Goal: Information Seeking & Learning: Understand process/instructions

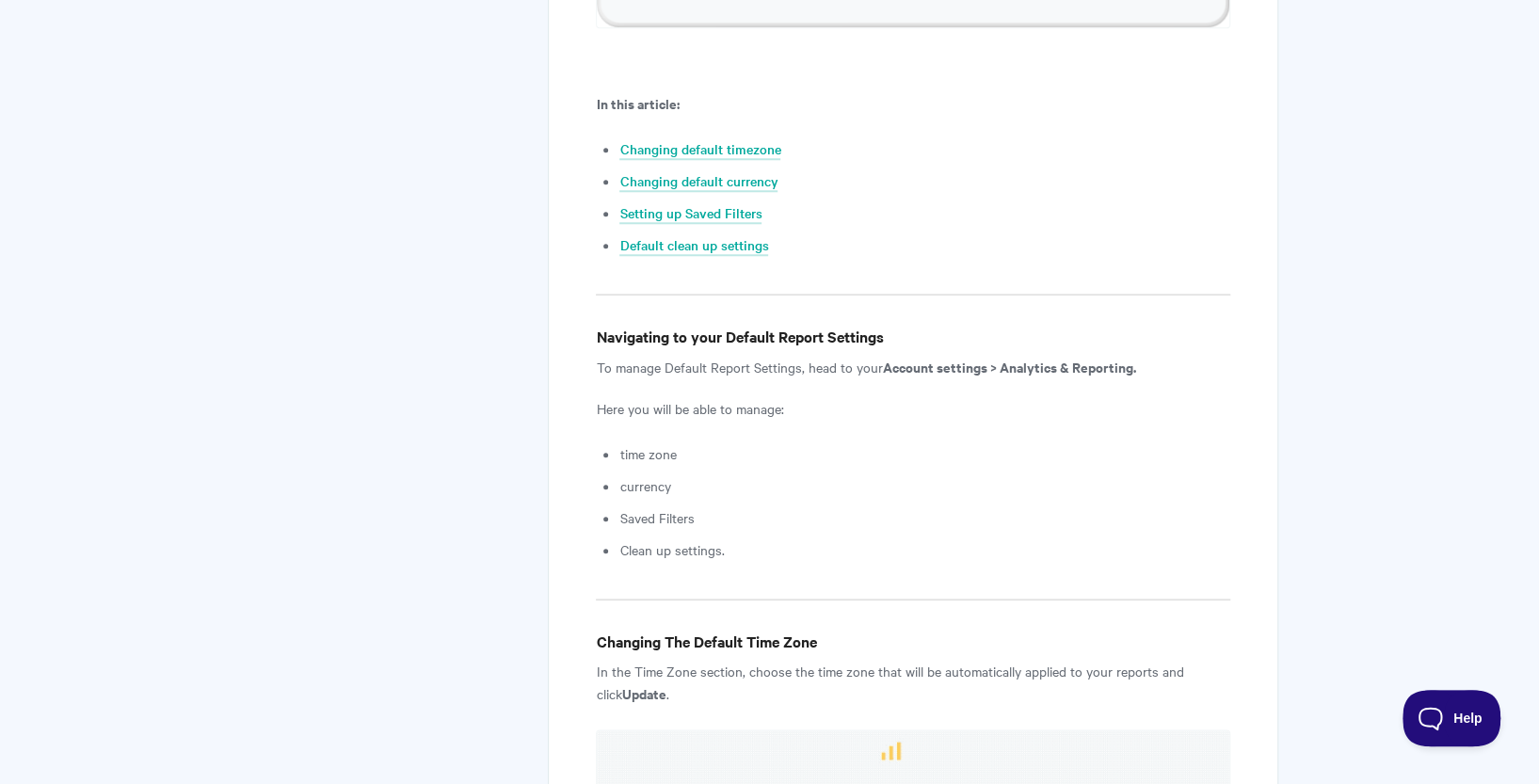
scroll to position [1130, 0]
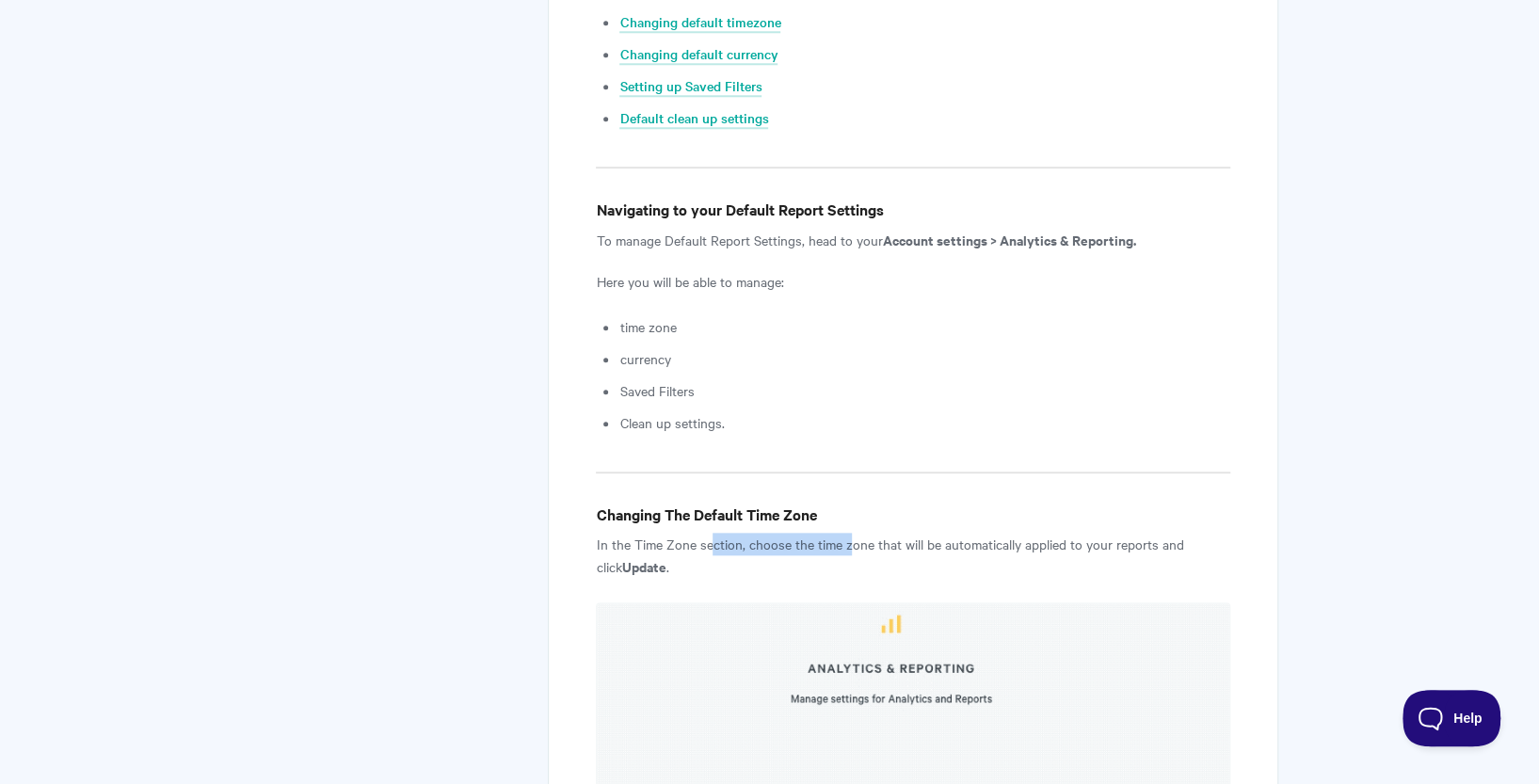
drag, startPoint x: 710, startPoint y: 543, endPoint x: 852, endPoint y: 542, distance: 142.0
click at [852, 542] on p "In the Time Zone section, choose the time zone that will be automatically appli…" at bounding box center [913, 555] width 634 height 45
click at [945, 550] on p "In the Time Zone section, choose the time zone that will be automatically appli…" at bounding box center [913, 555] width 634 height 45
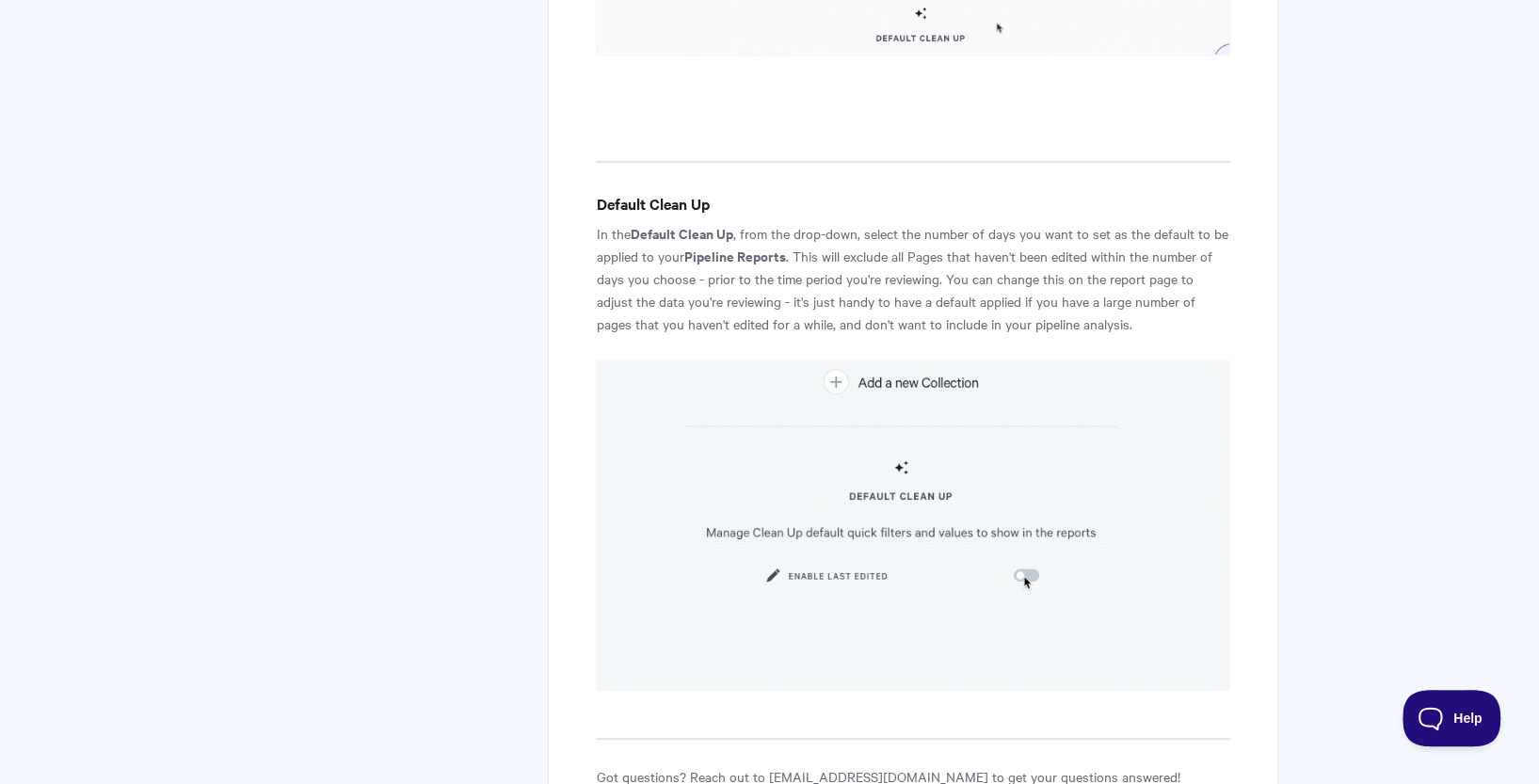
scroll to position [5564, 0]
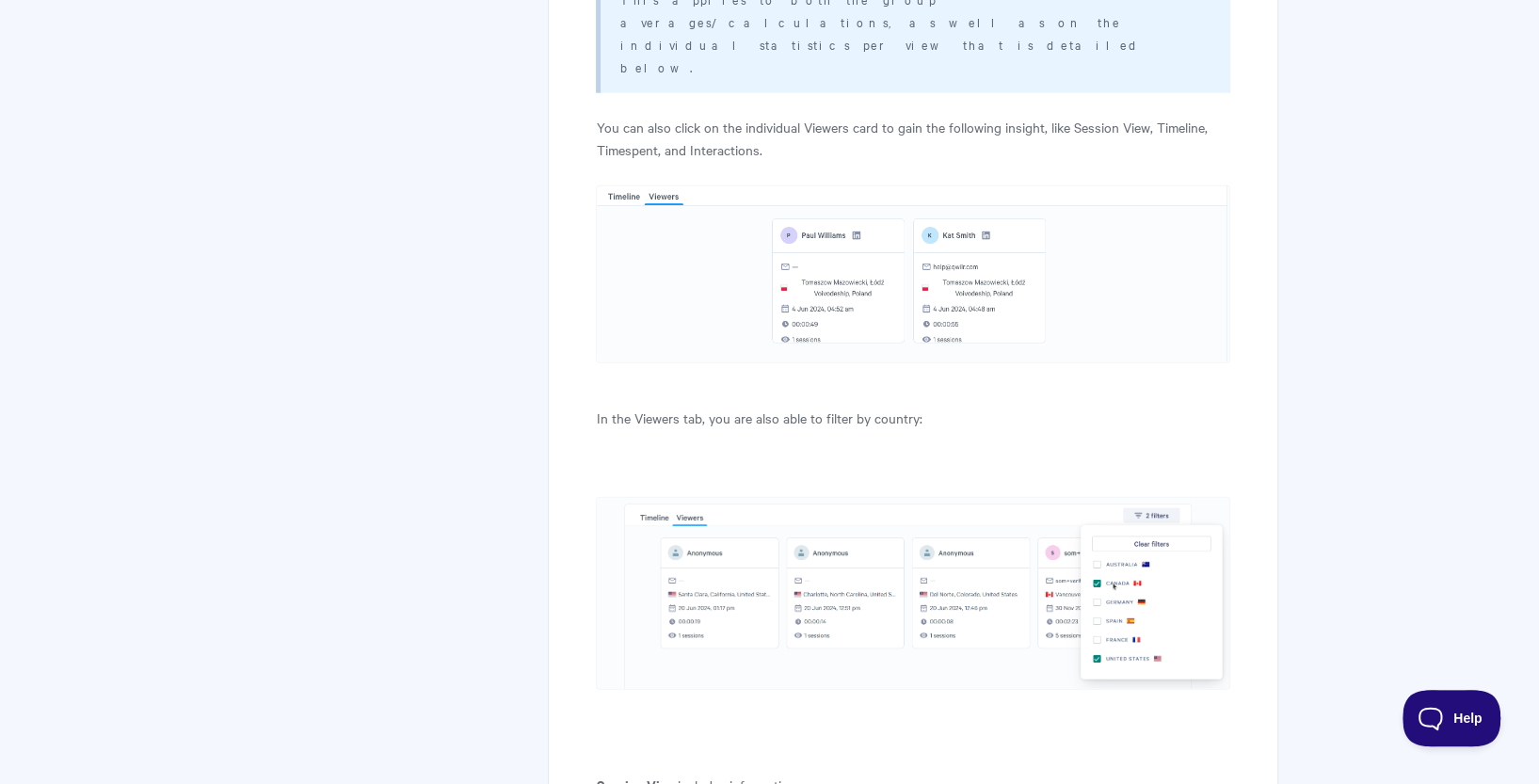
scroll to position [3109, 0]
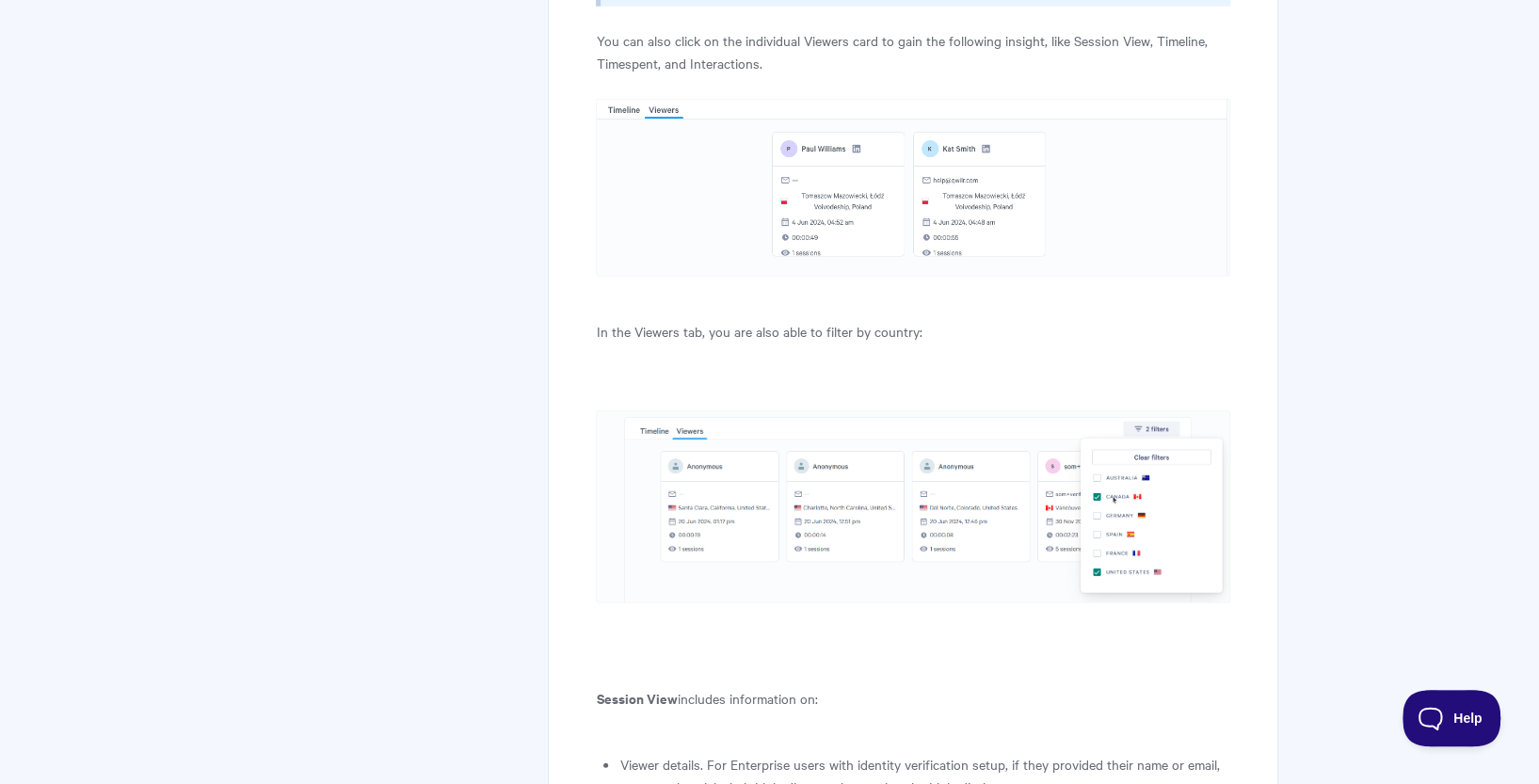
click at [1199, 512] on article "Qwilr Analytics View in Help Scout Get helpful information about who's viewing …" at bounding box center [913, 133] width 634 height 5985
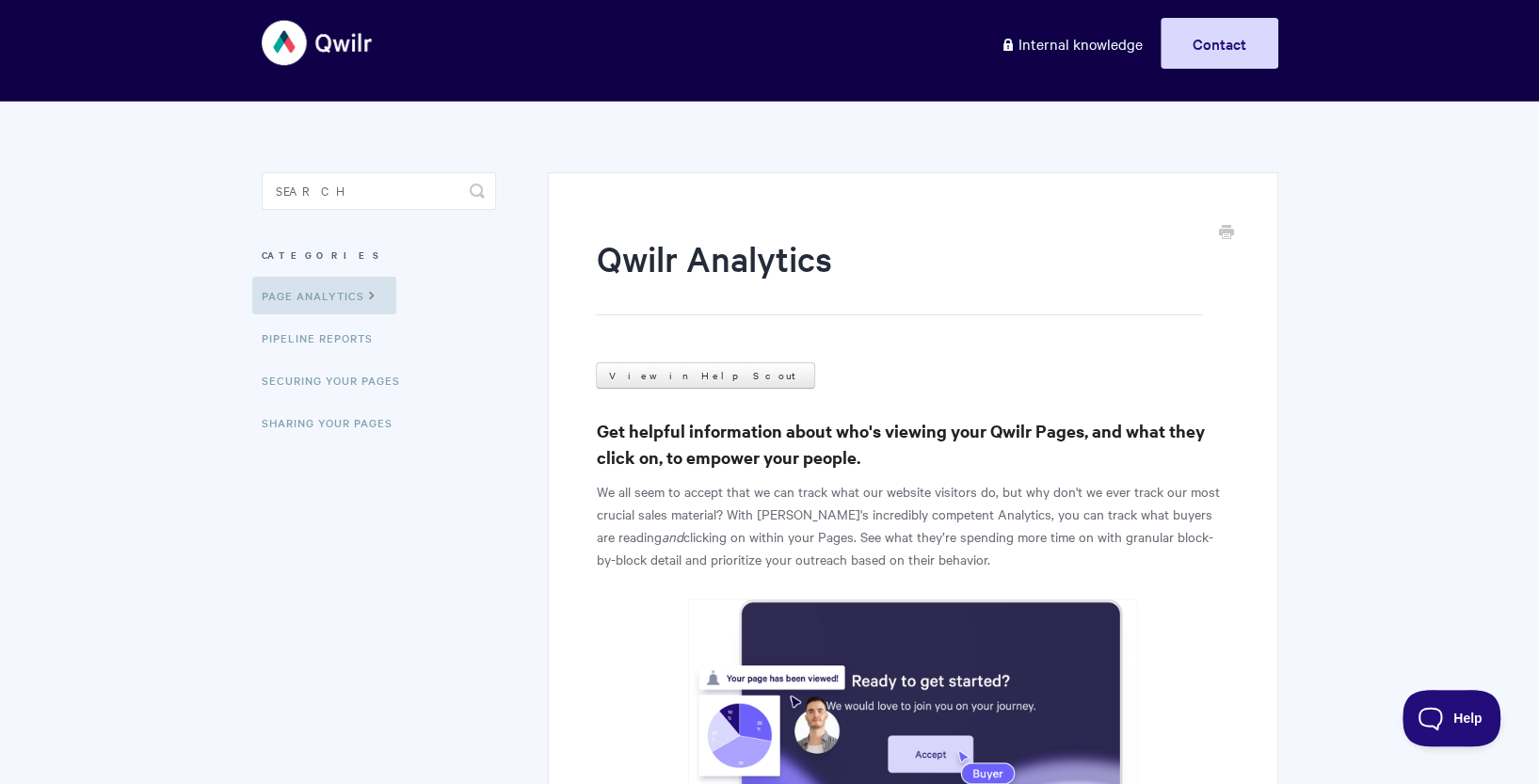
scroll to position [0, 0]
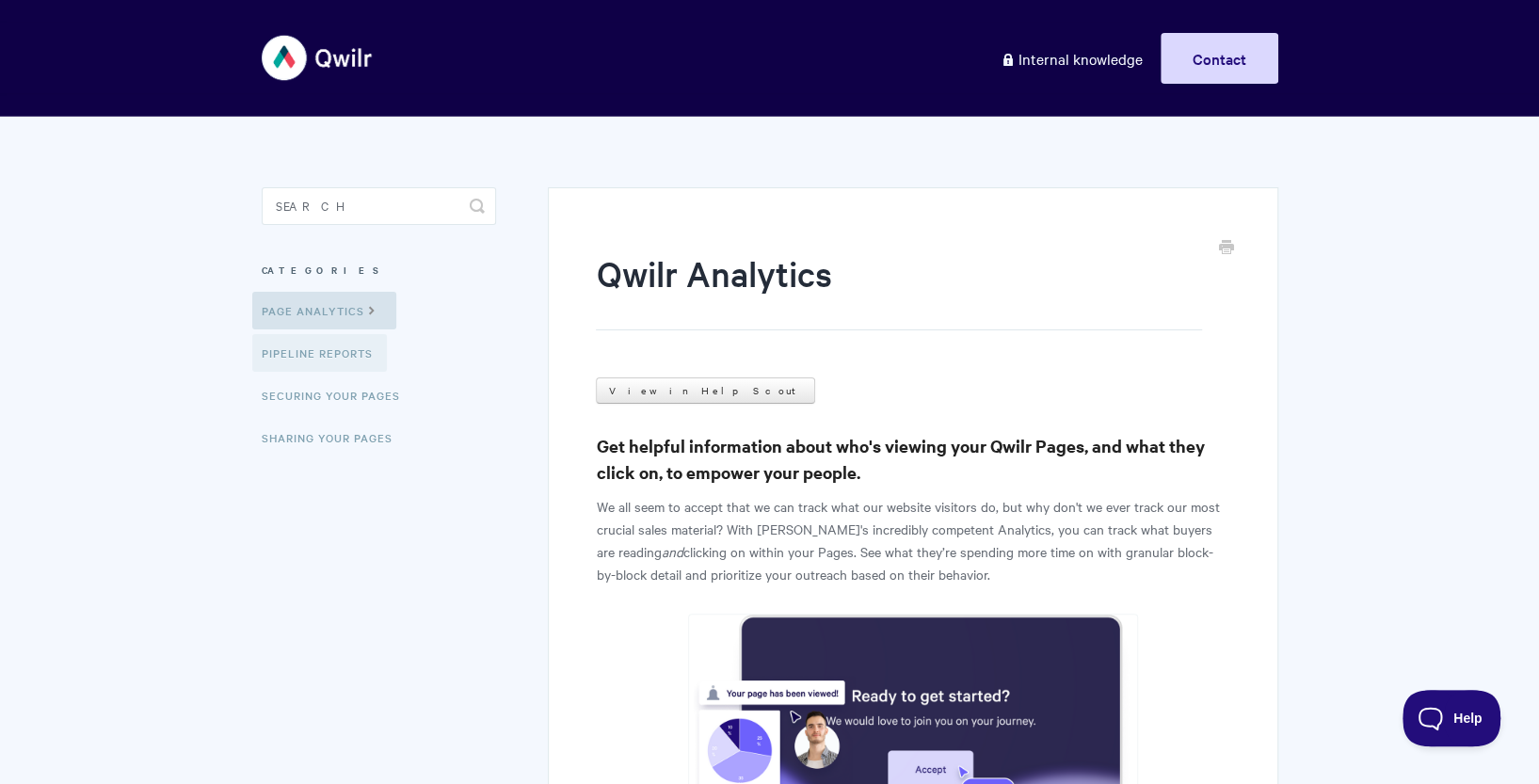
click at [314, 359] on link "Pipeline reports" at bounding box center [319, 353] width 135 height 37
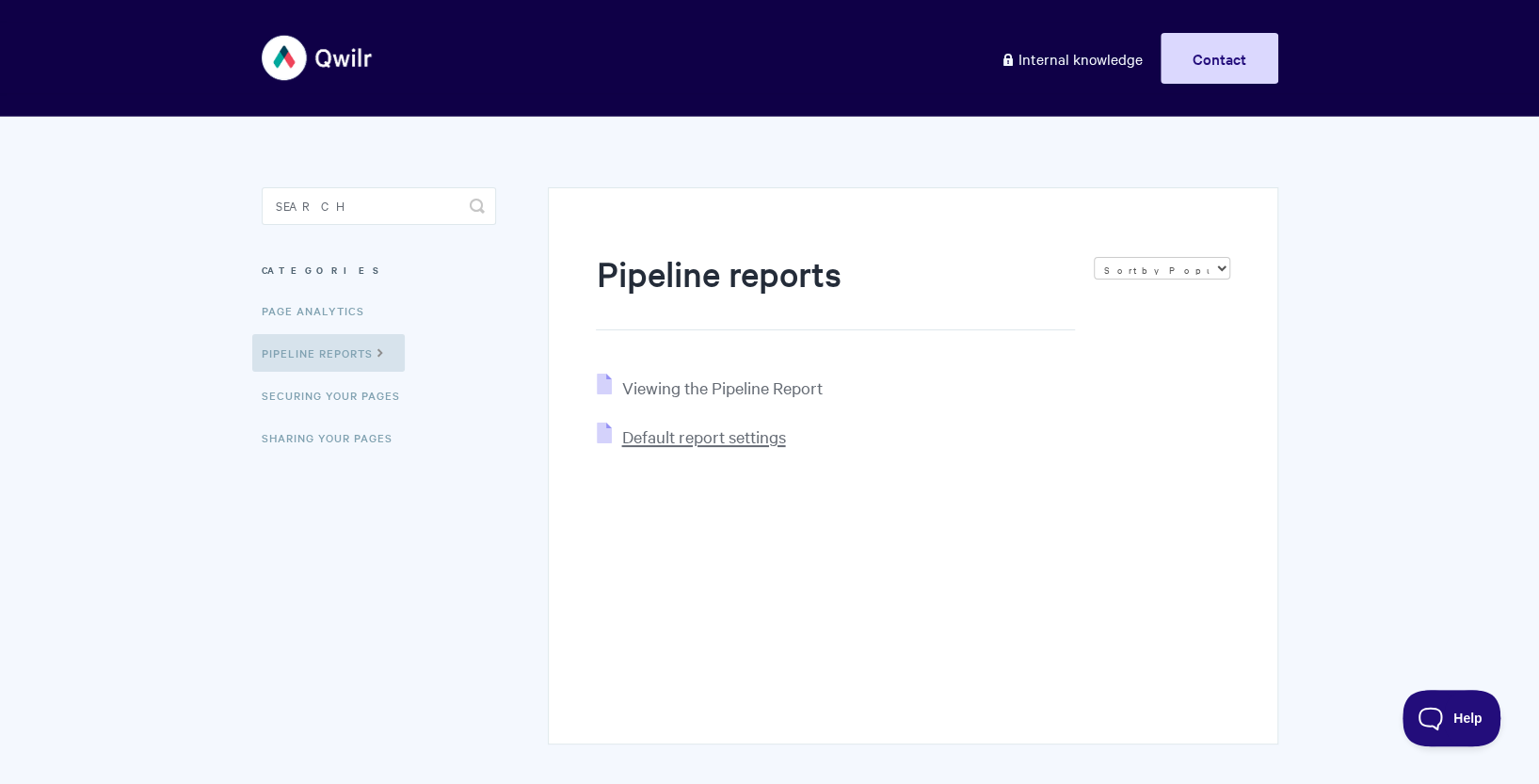
click at [676, 436] on span "Default report settings" at bounding box center [703, 436] width 163 height 22
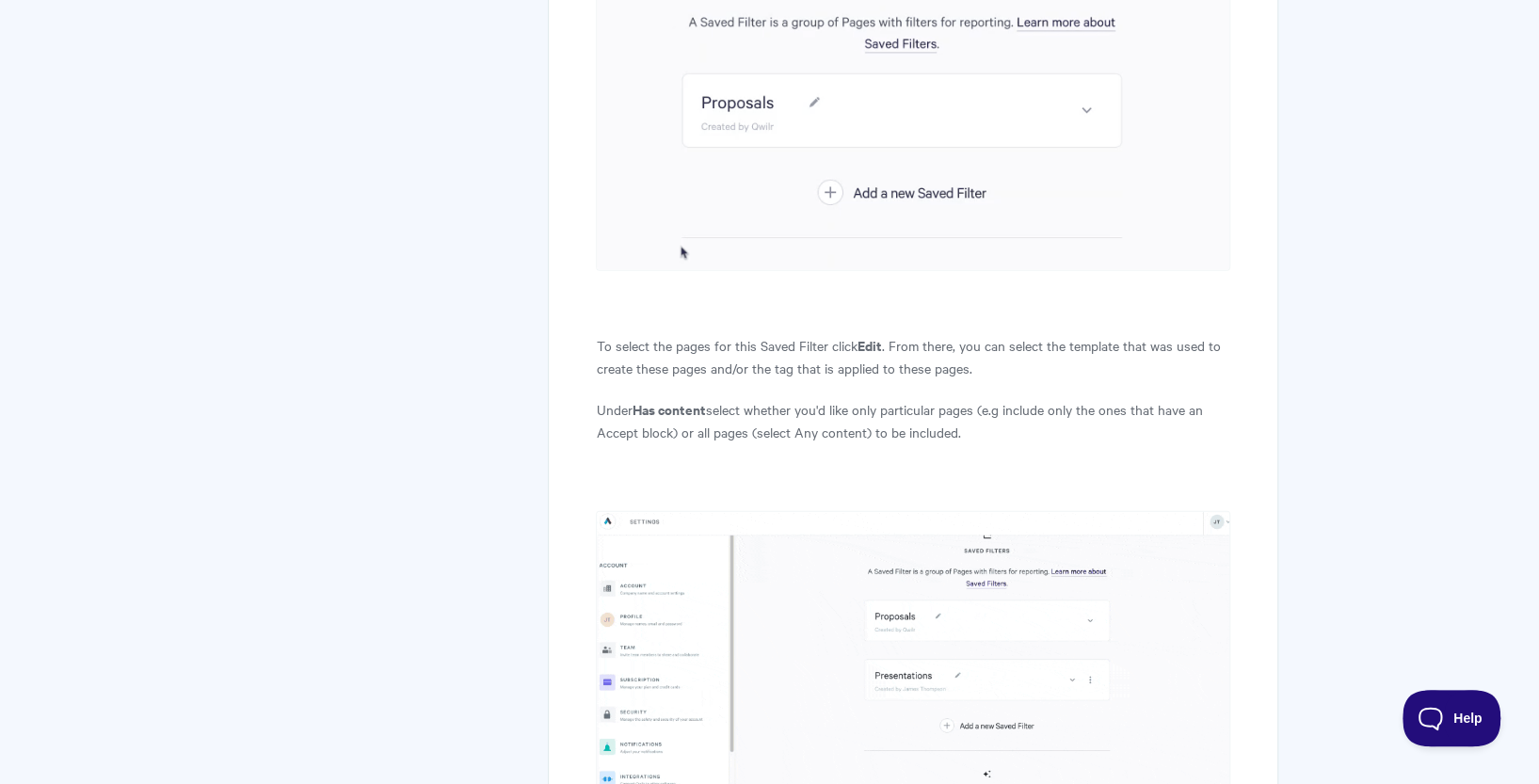
scroll to position [3087, 0]
